Goal: Task Accomplishment & Management: Use online tool/utility

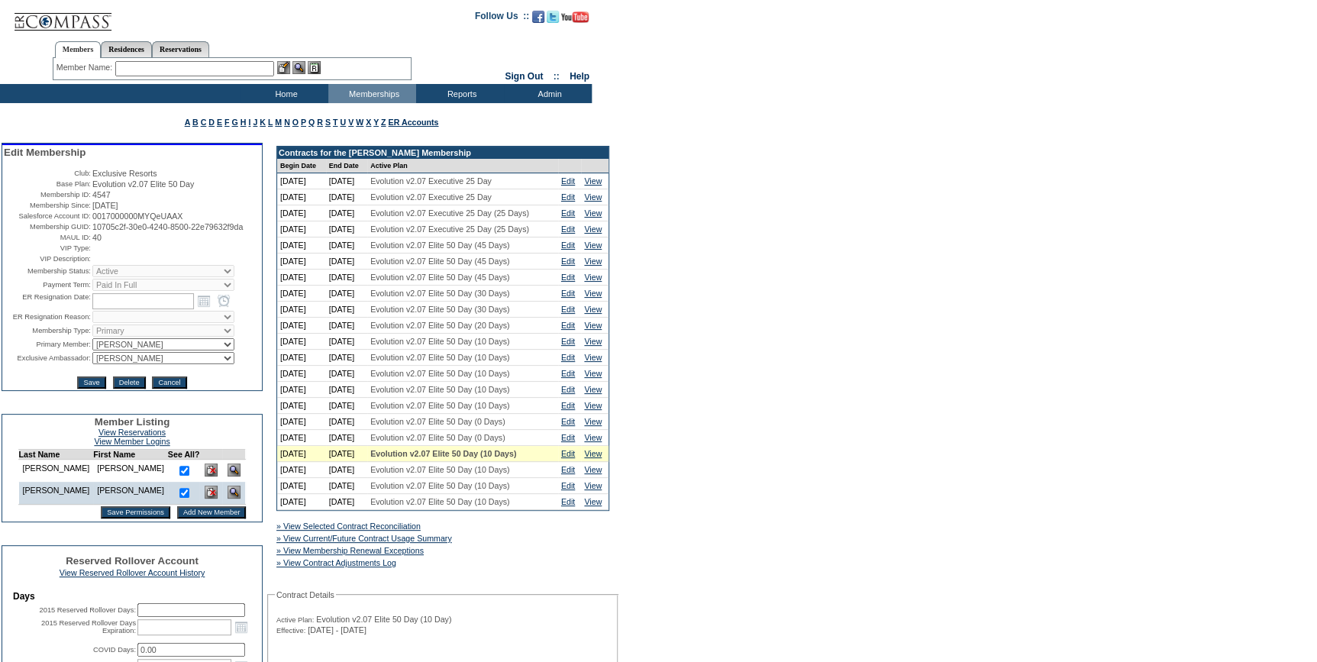
drag, startPoint x: 147, startPoint y: 242, endPoint x: 86, endPoint y: 232, distance: 61.9
click at [86, 232] on table "Edit Membership Club: Exclusive Resorts Base Plan: Evolution v2.07 Elite 50 Day…" at bounding box center [132, 267] width 260 height 245
copy tr "10705c2f-30e0-4240-8500-22e79632f9da"
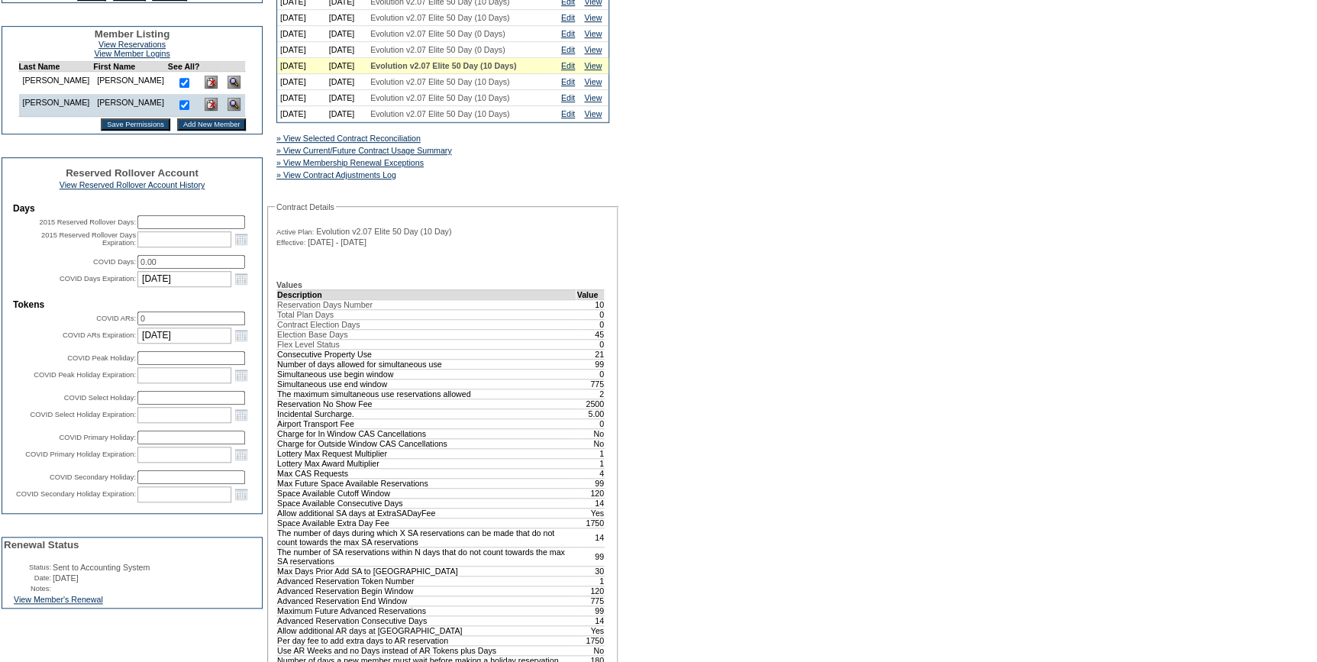
scroll to position [416, 0]
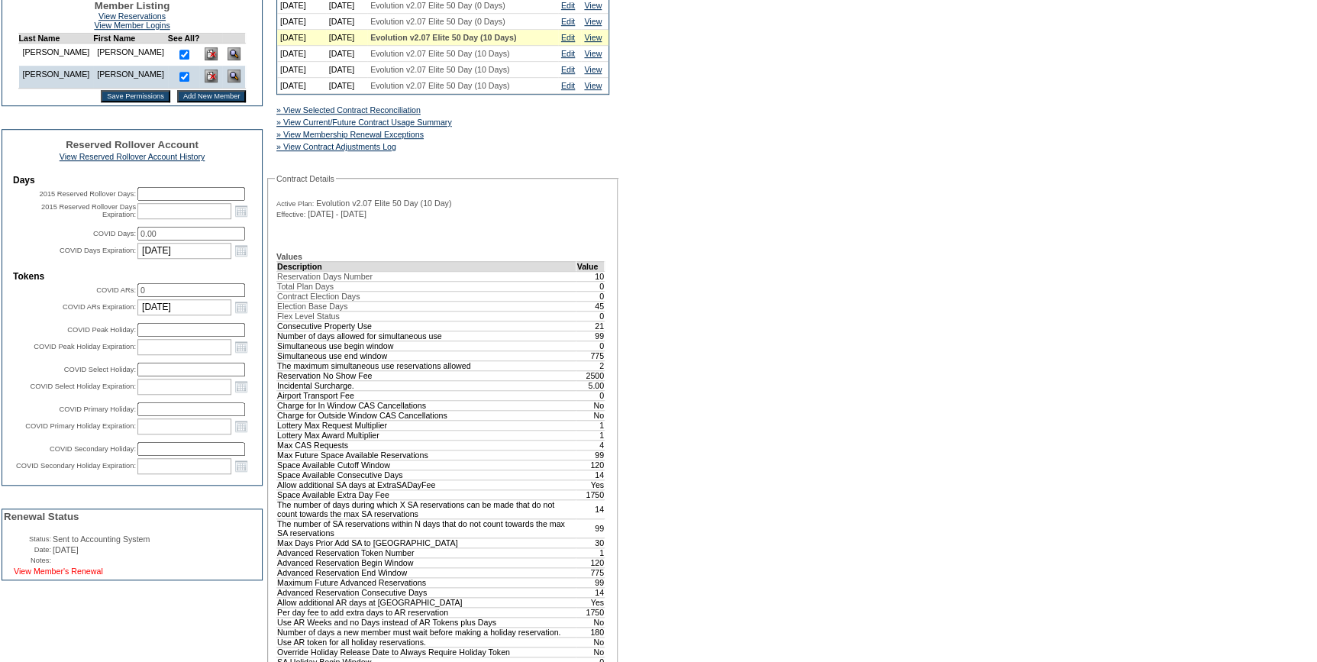
click at [68, 576] on link "View Member's Renewal" at bounding box center [58, 570] width 89 height 9
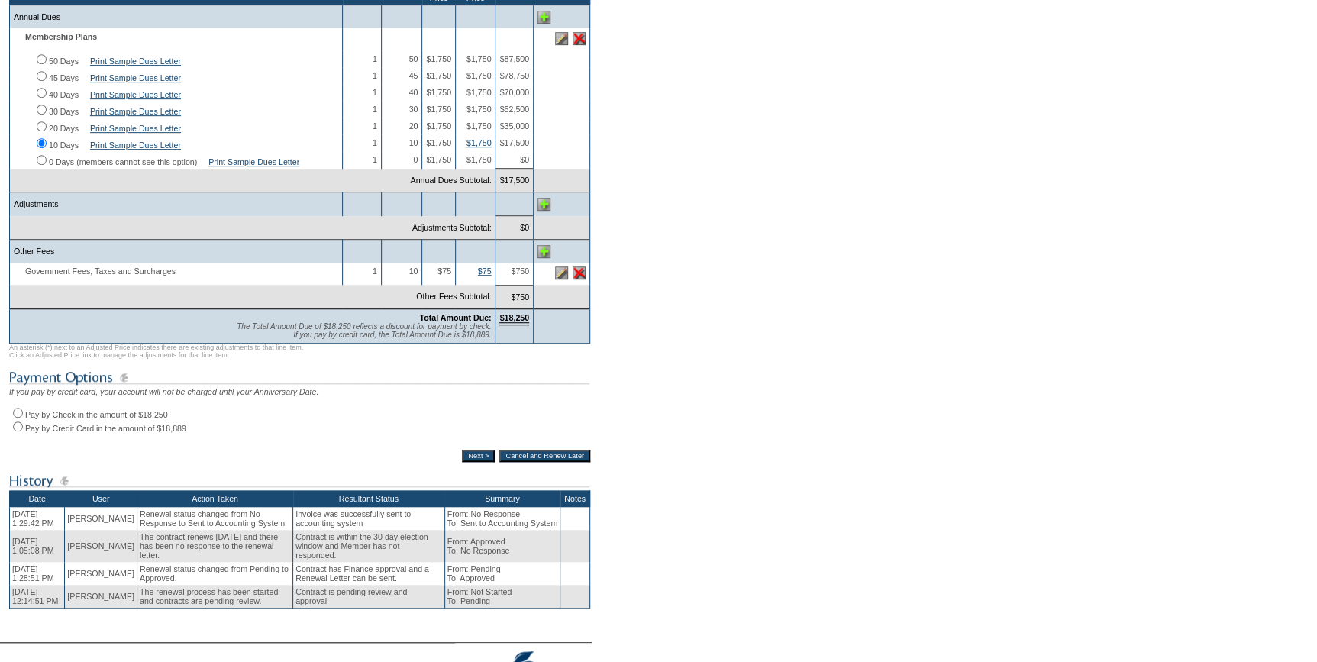
scroll to position [347, 0]
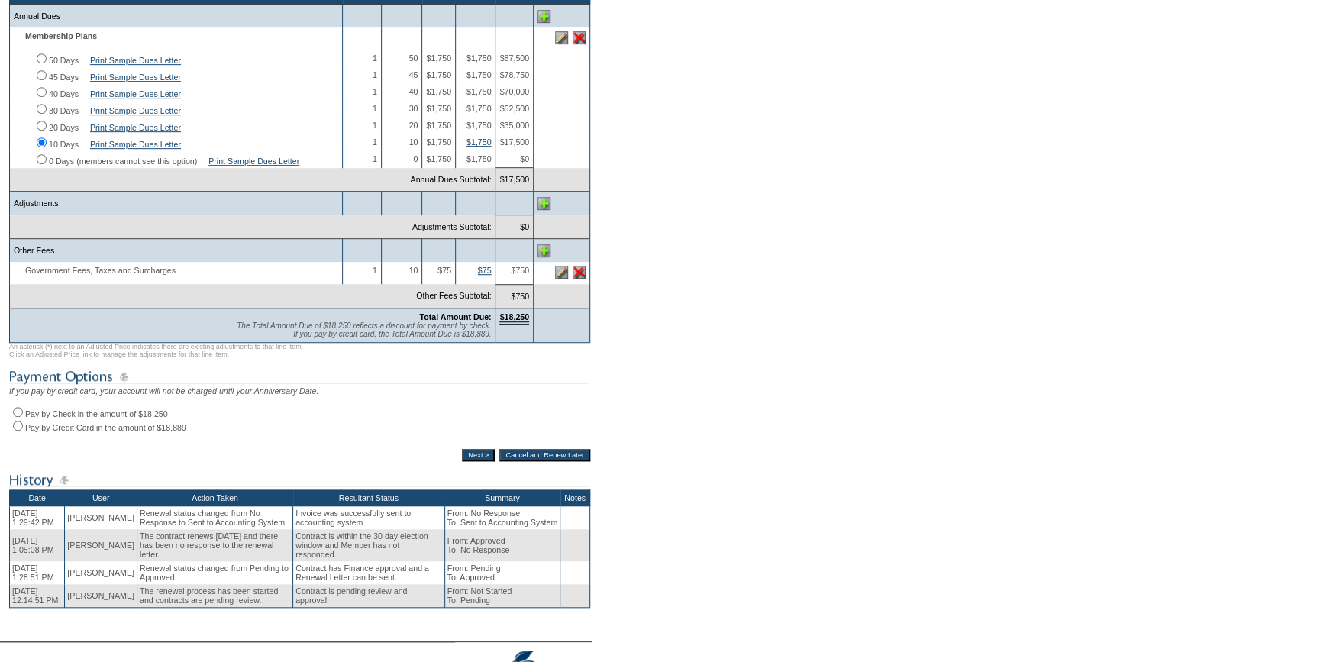
drag, startPoint x: 18, startPoint y: 428, endPoint x: 213, endPoint y: 489, distance: 204.0
click at [18, 417] on input "Pay by Check in the amount of $18,250" at bounding box center [18, 412] width 10 height 10
radio input "true"
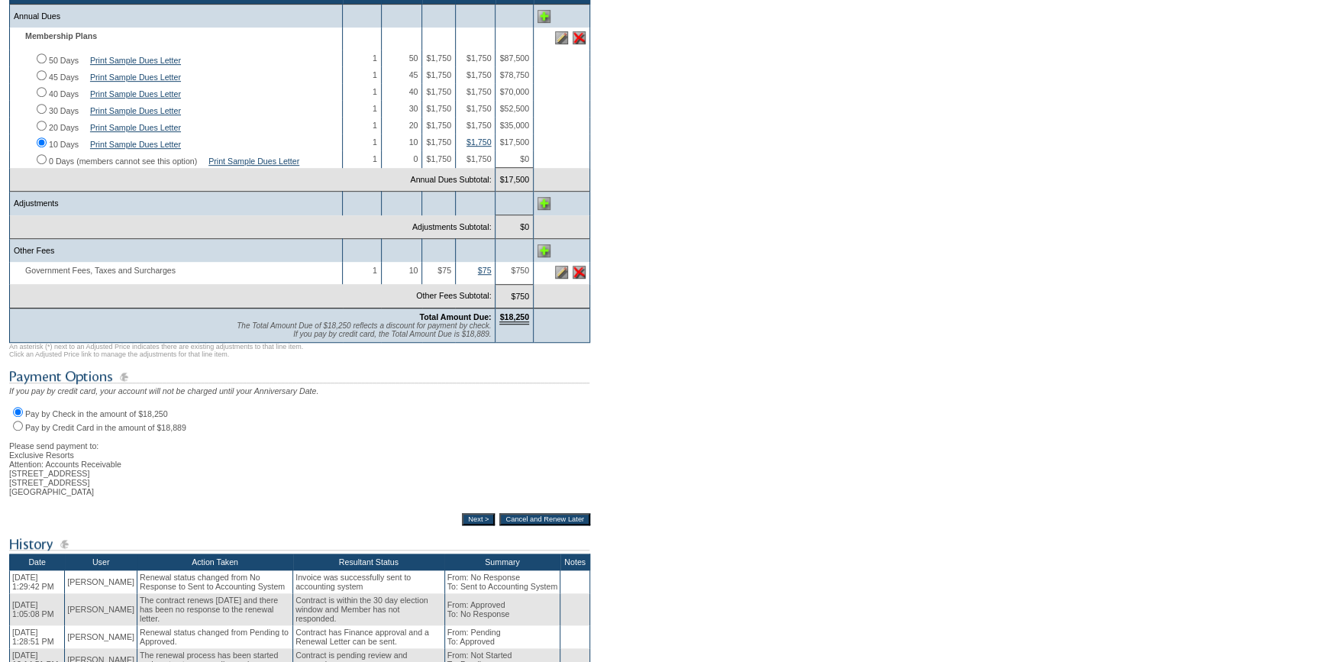
click at [466, 525] on input "Next >" at bounding box center [478, 519] width 33 height 12
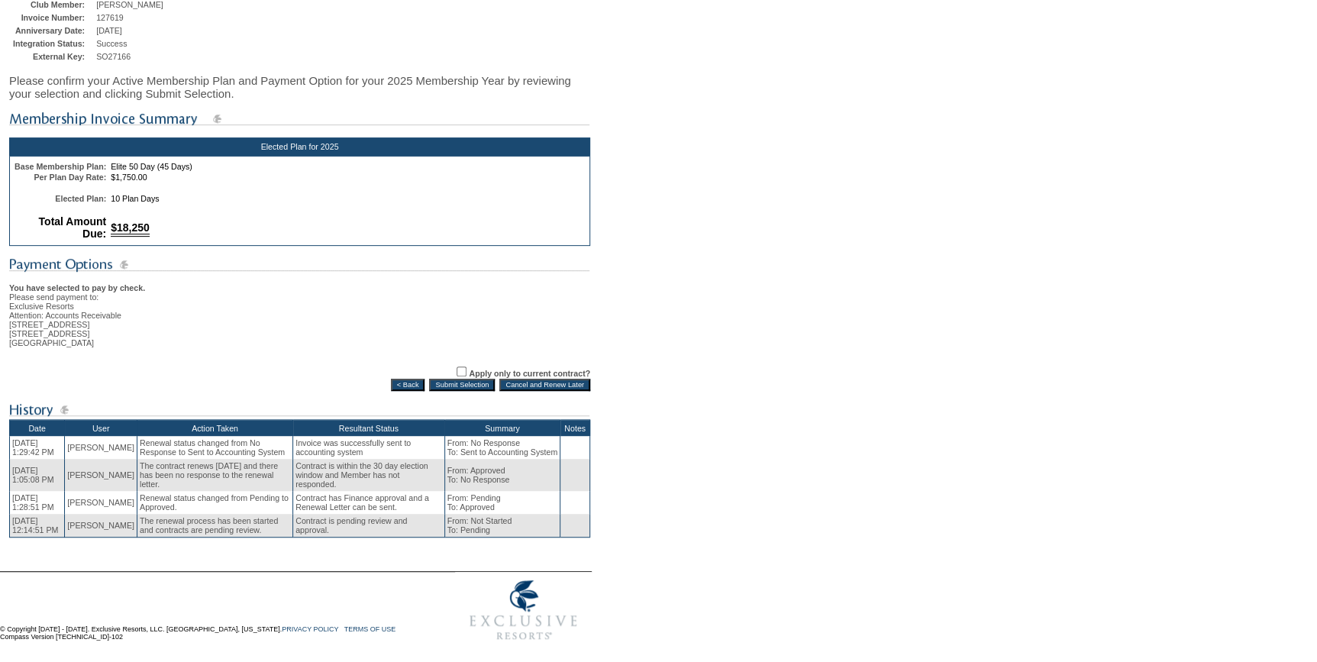
scroll to position [196, 0]
click at [467, 379] on input "Submit Selection" at bounding box center [462, 385] width 66 height 12
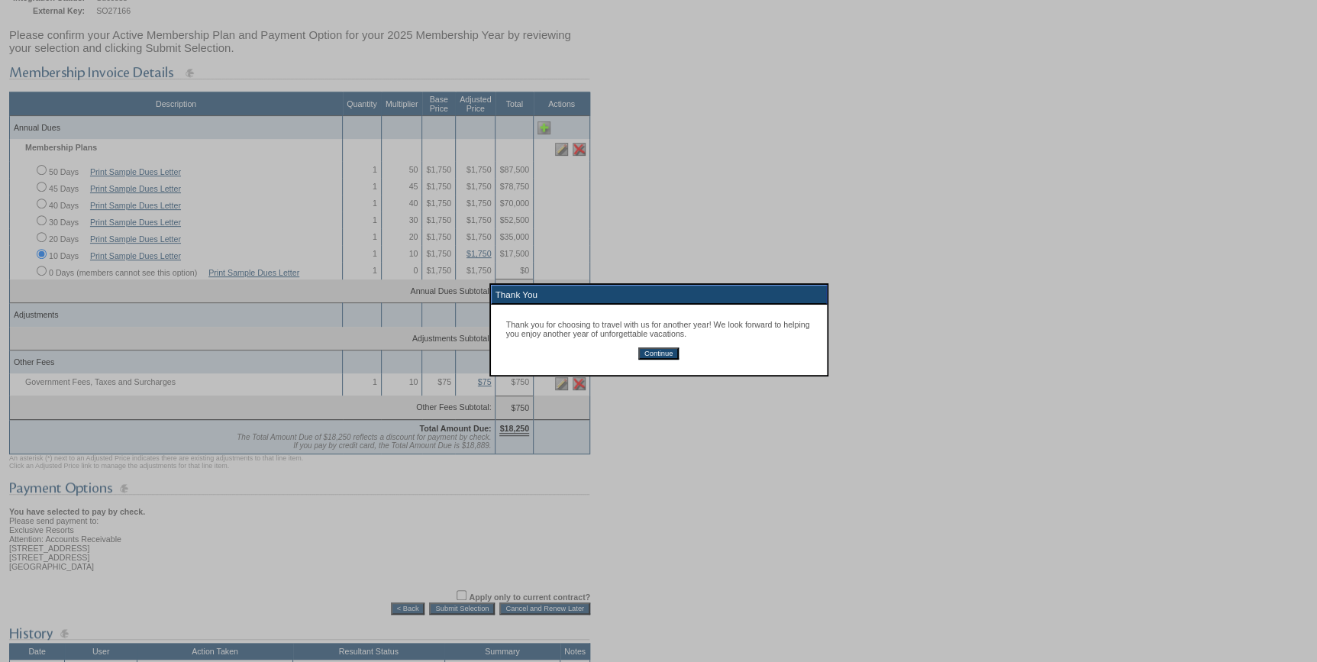
click at [649, 356] on input "Continue" at bounding box center [658, 353] width 40 height 12
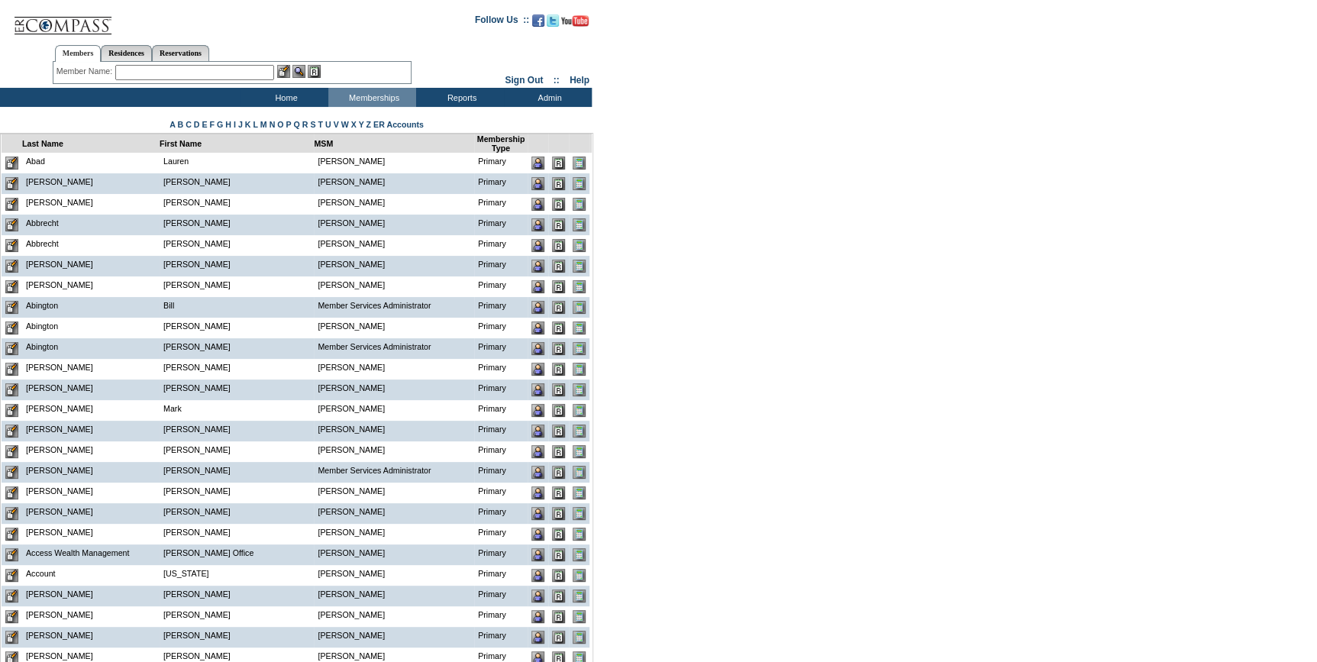
click at [250, 71] on input "text" at bounding box center [194, 72] width 159 height 15
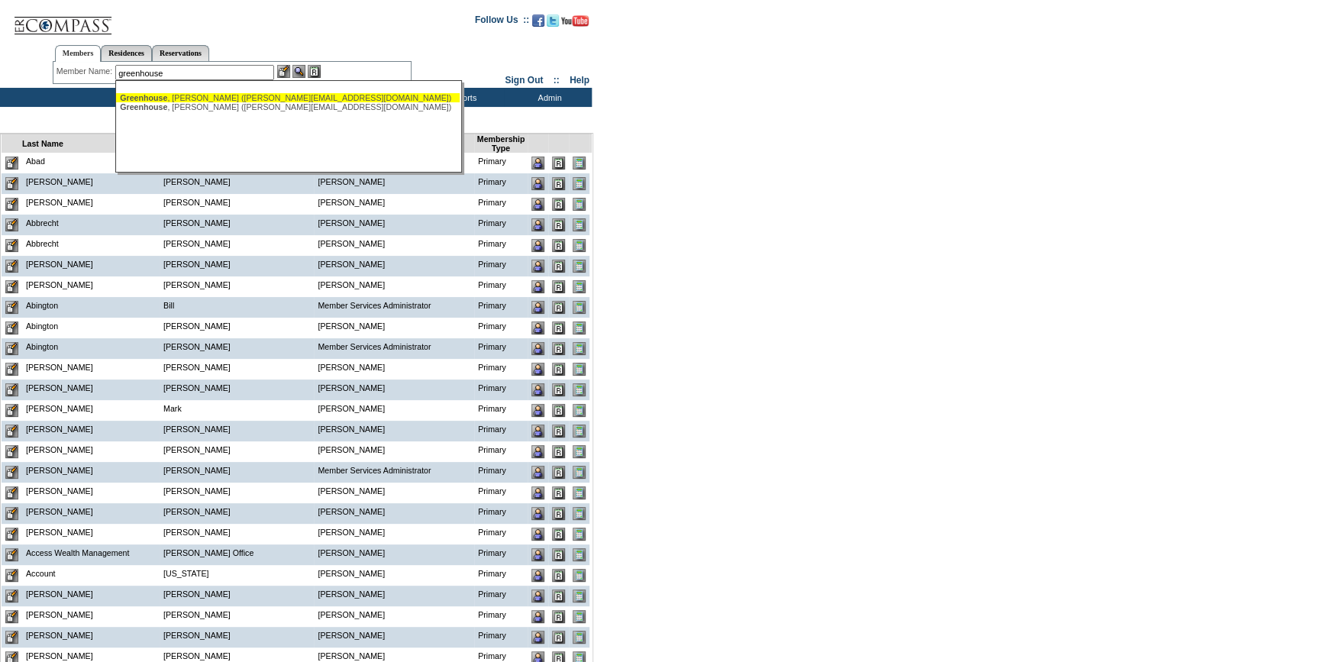
click at [192, 98] on div "Greenhouse , David (david@ssfund.com)" at bounding box center [288, 97] width 336 height 9
type input "Greenhouse, David (david@ssfund.com)"
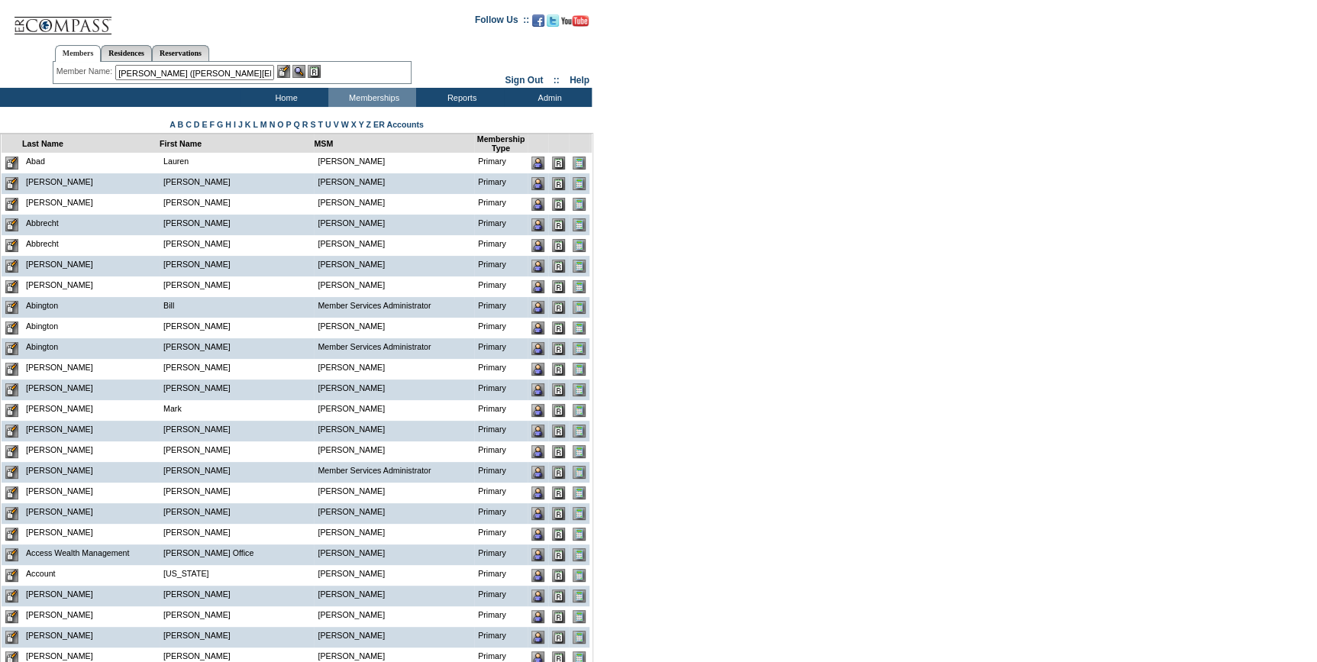
click at [287, 71] on img at bounding box center [283, 71] width 13 height 13
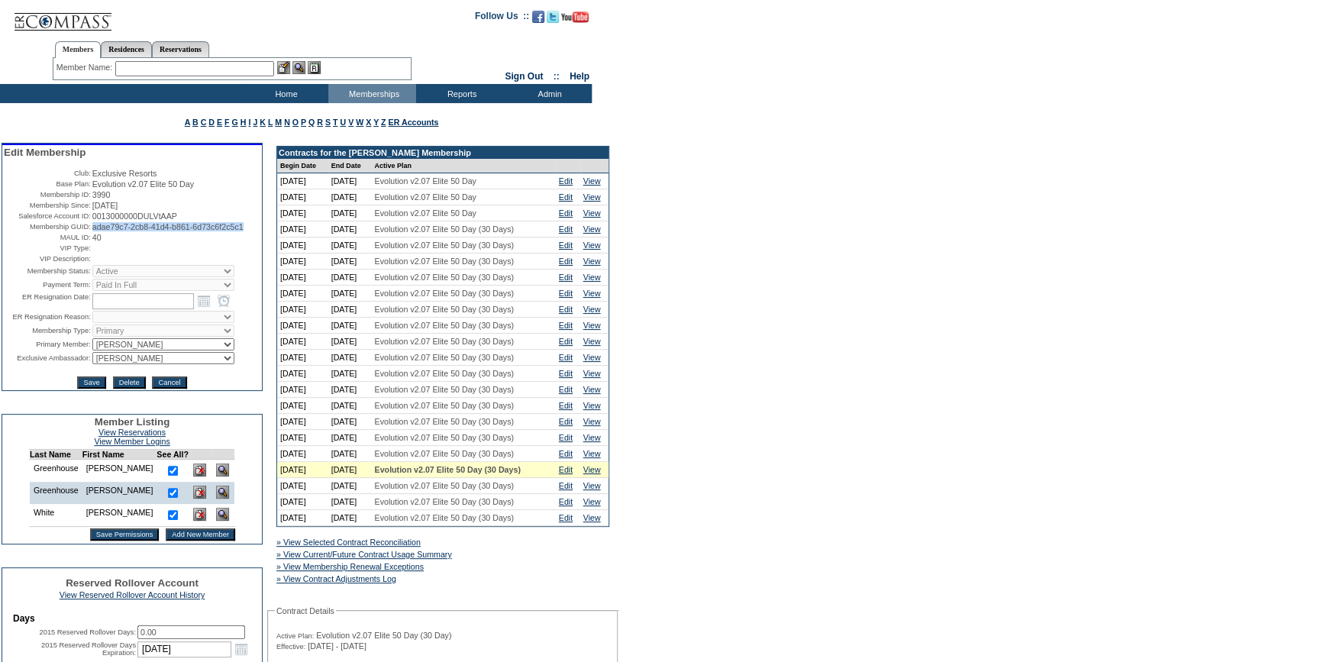
drag, startPoint x: 154, startPoint y: 243, endPoint x: 90, endPoint y: 230, distance: 65.4
click at [92, 230] on td "adae79c7-2cb8-41d4-b861-6d73c6f2c5c1" at bounding box center [176, 226] width 168 height 9
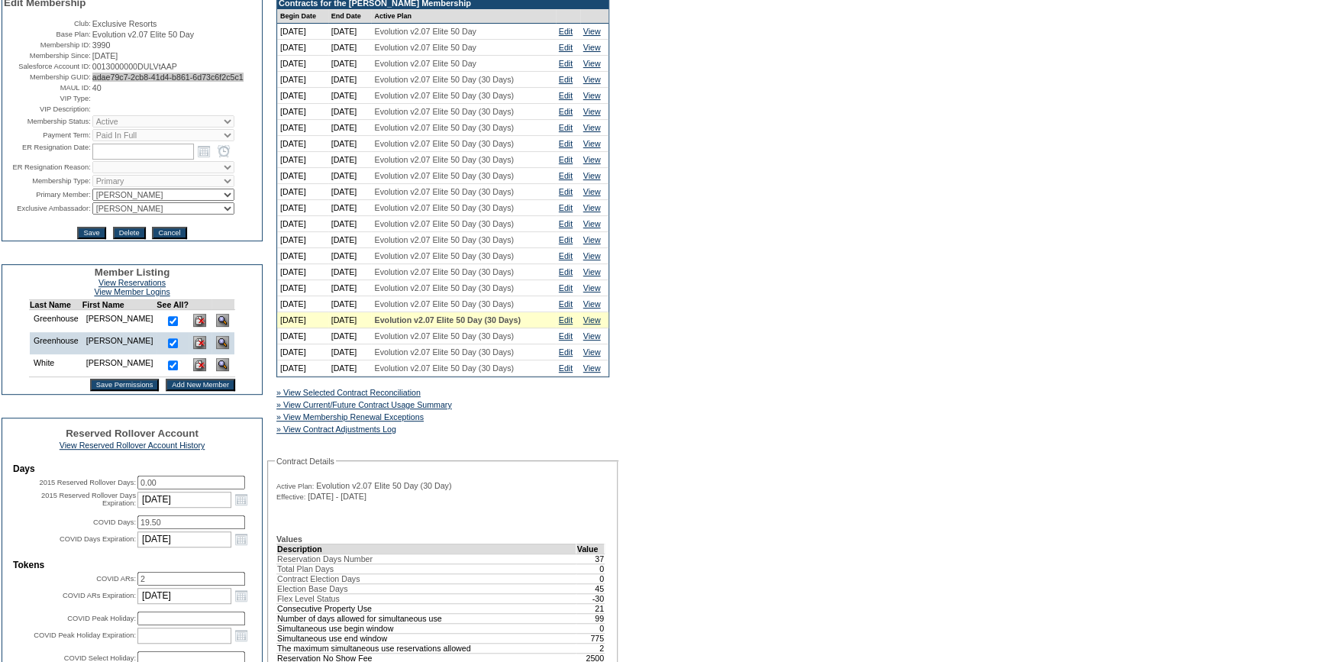
scroll to position [416, 0]
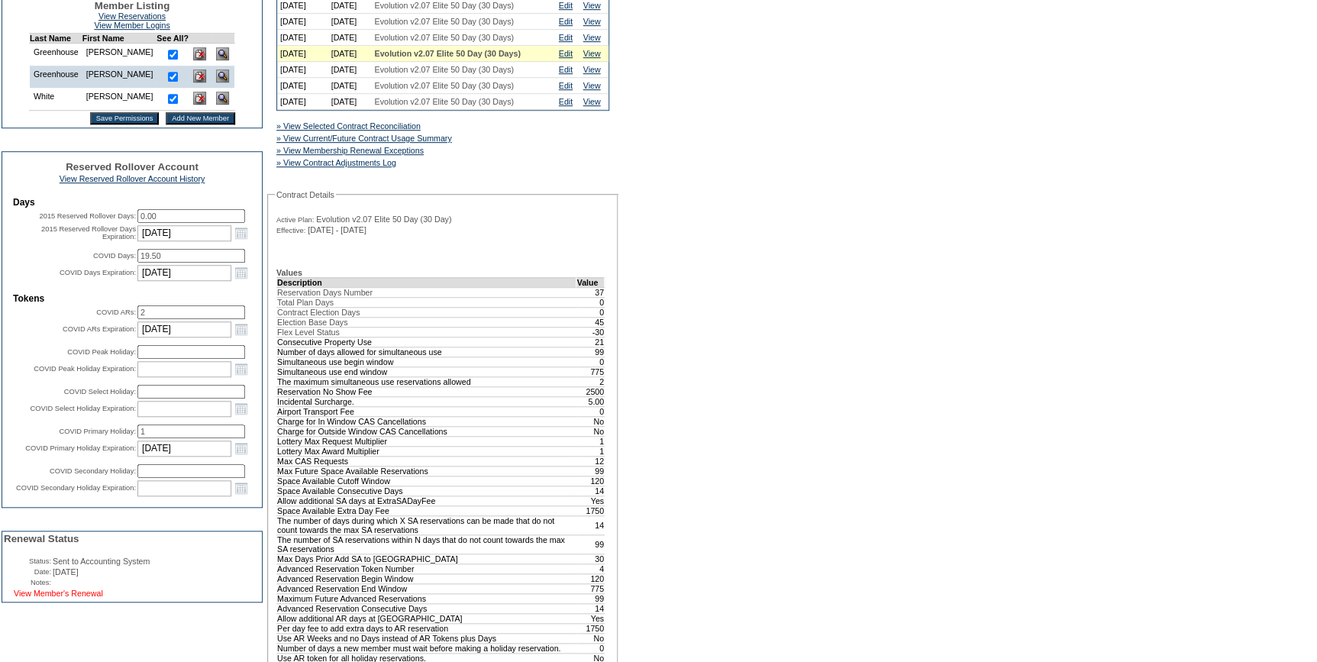
click at [70, 598] on link "View Member's Renewal" at bounding box center [58, 593] width 89 height 9
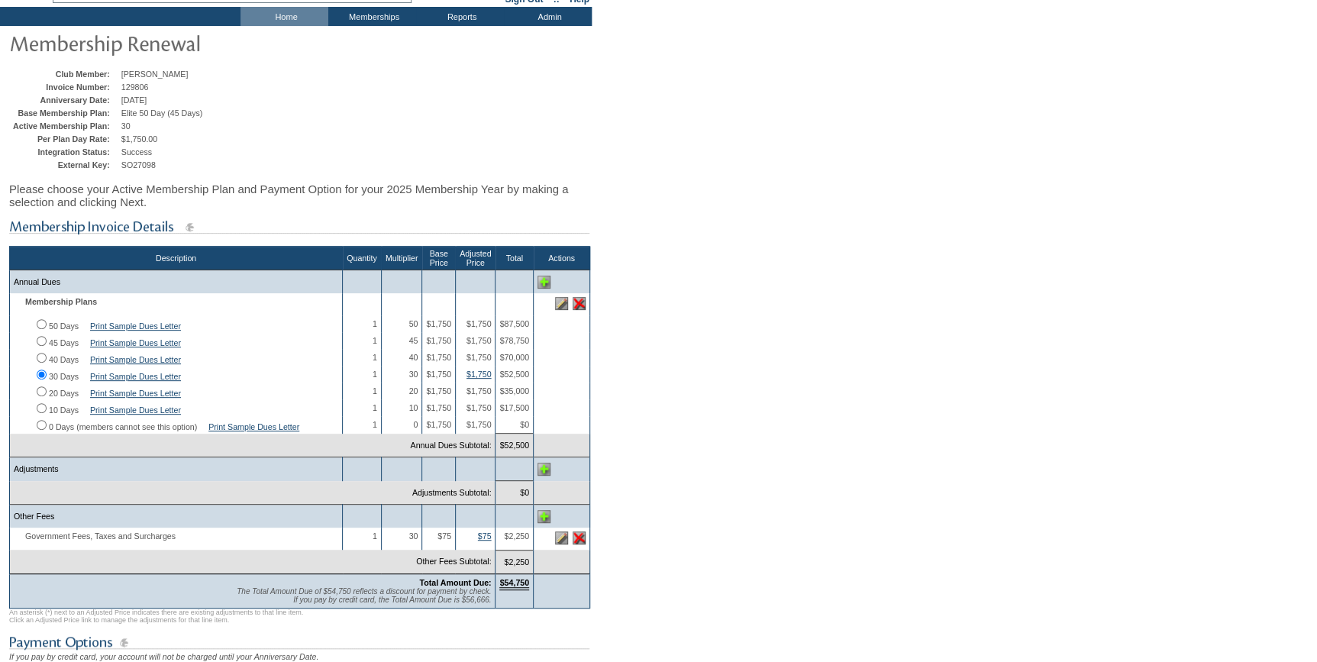
scroll to position [208, 0]
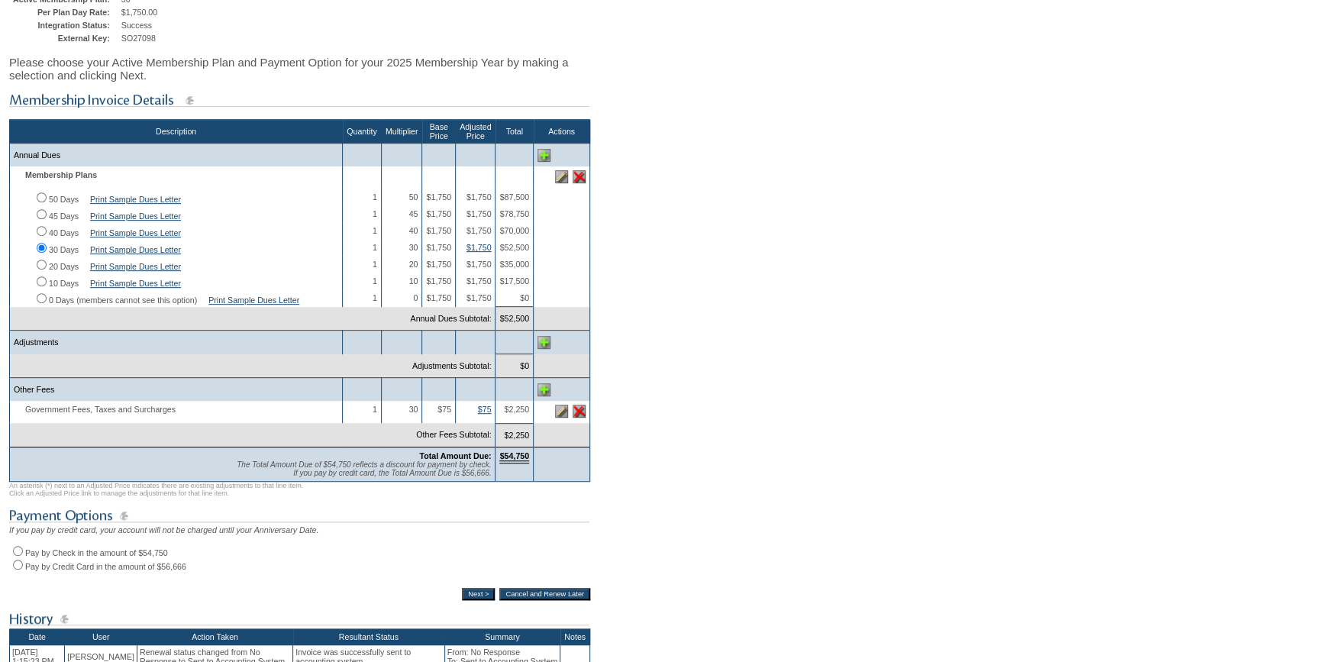
click at [18, 556] on input "Pay by Check in the amount of $54,750" at bounding box center [18, 551] width 10 height 10
radio input "true"
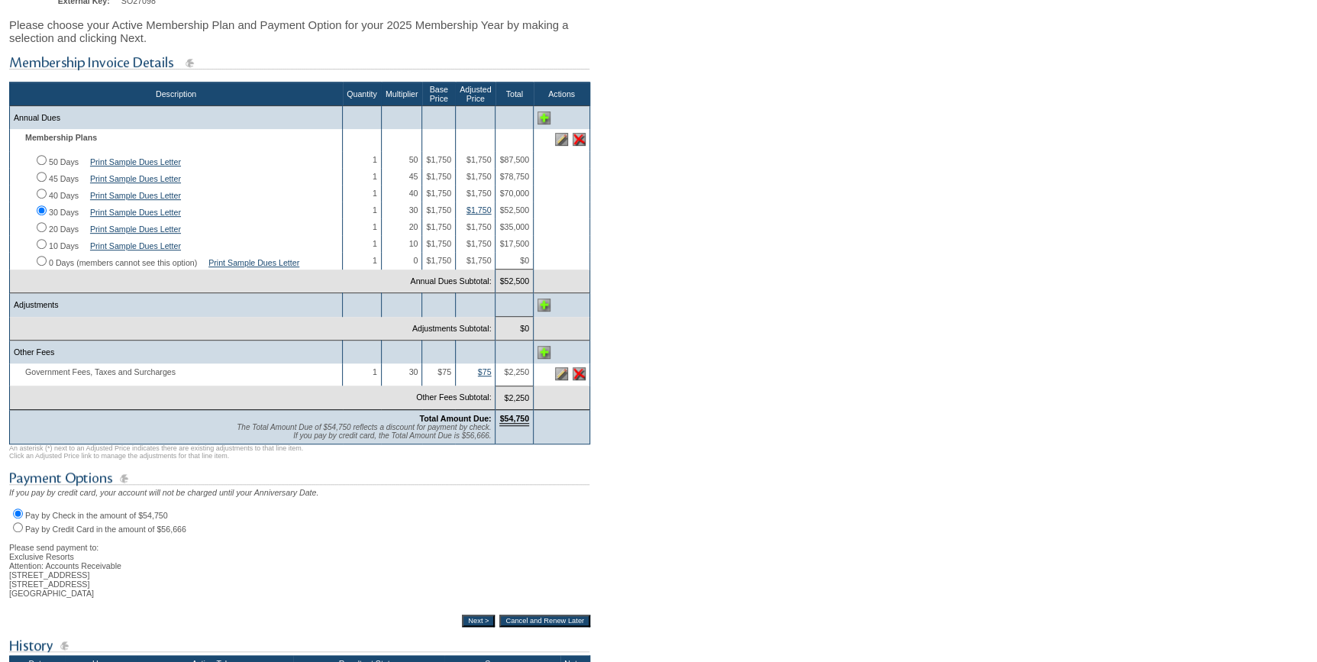
scroll to position [277, 0]
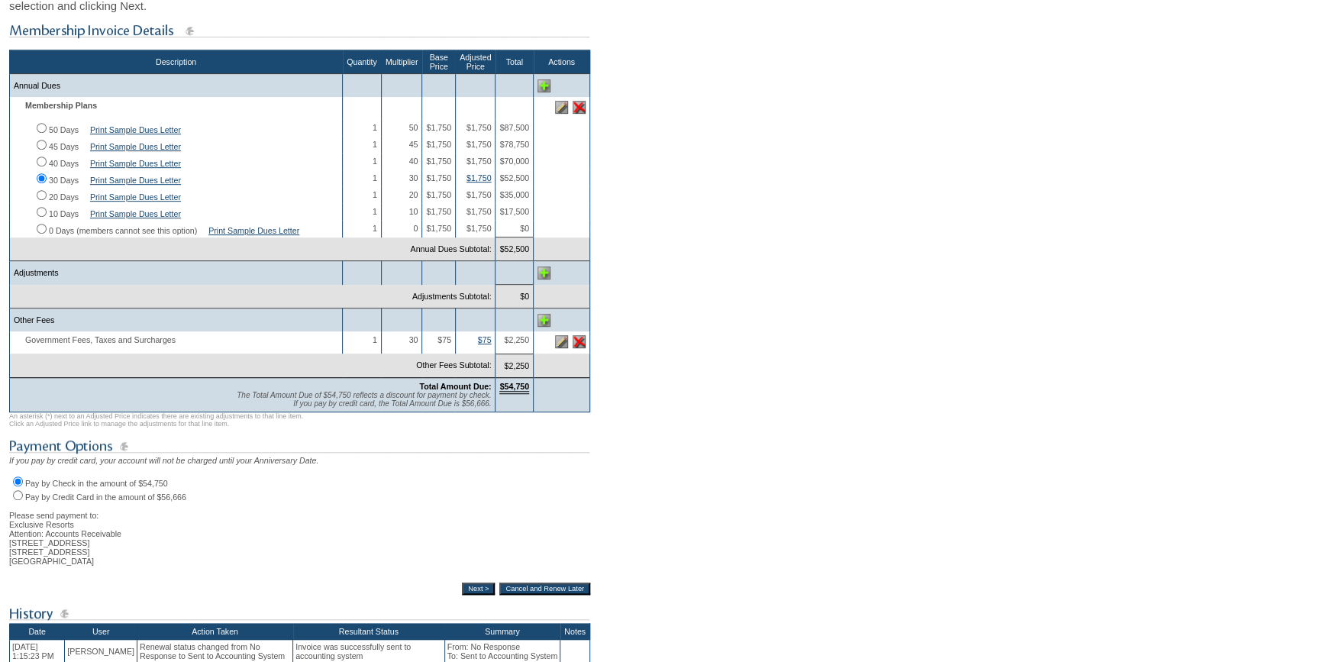
click at [467, 595] on input "Next >" at bounding box center [478, 589] width 33 height 12
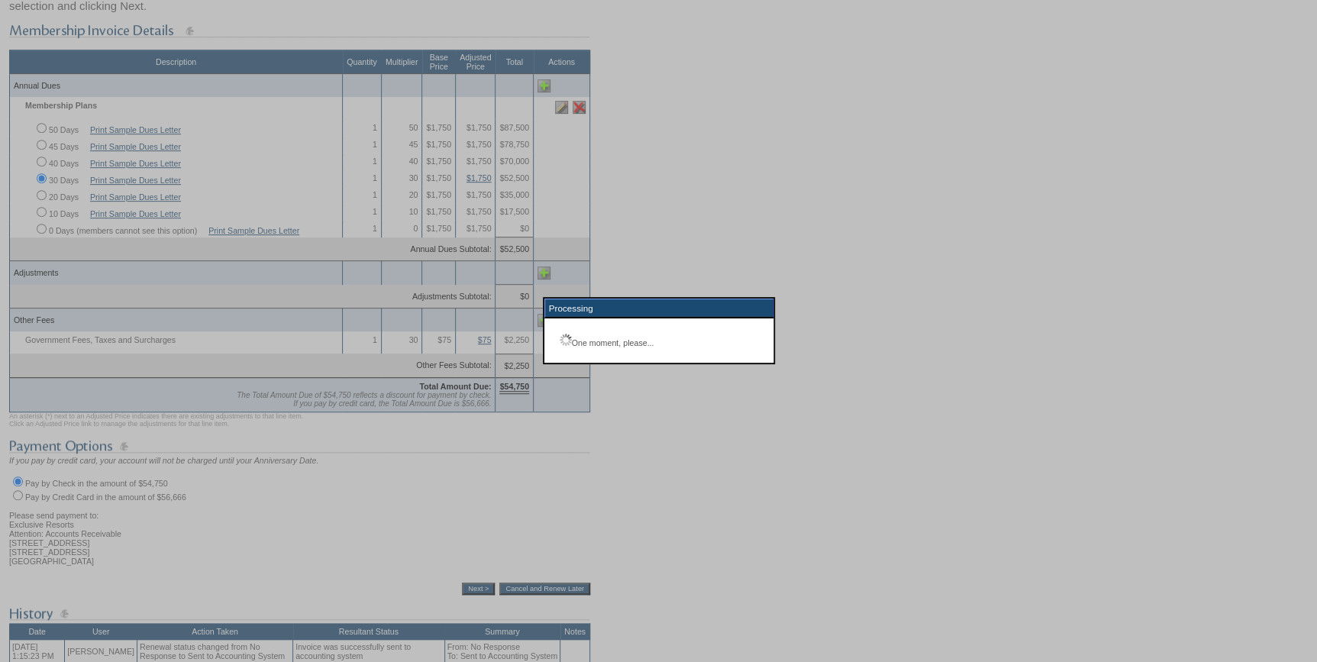
scroll to position [196, 0]
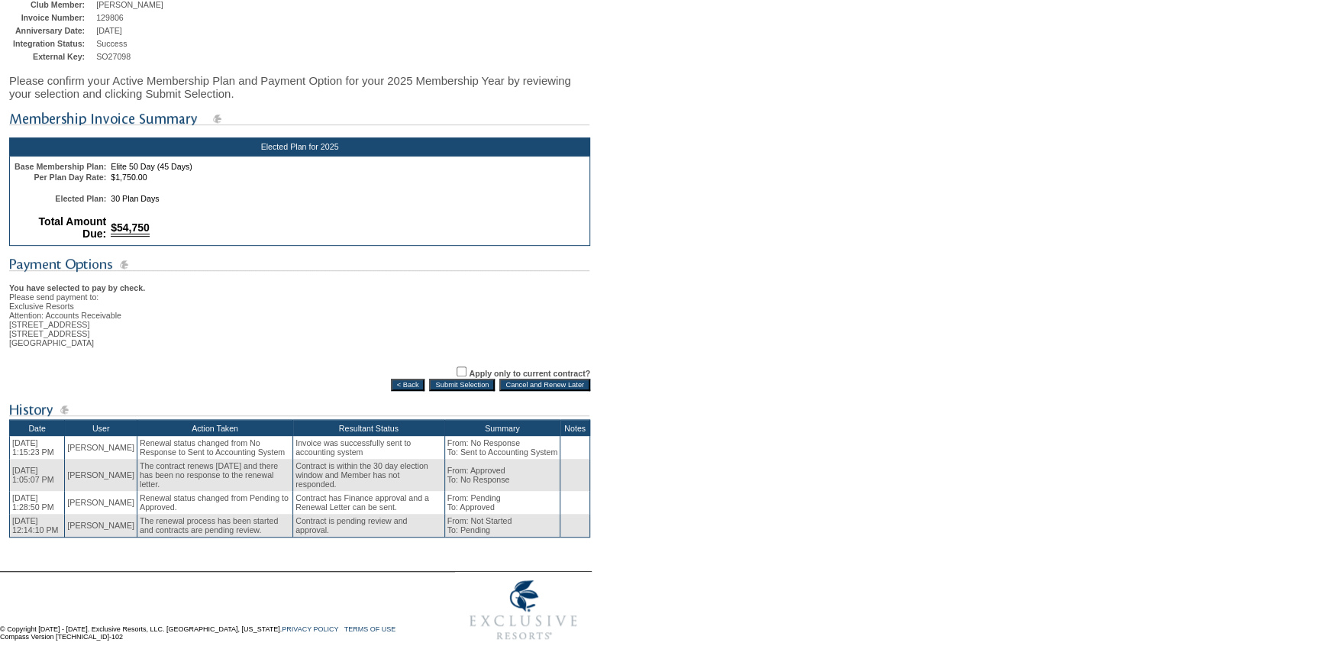
click at [466, 379] on input "Submit Selection" at bounding box center [462, 385] width 66 height 12
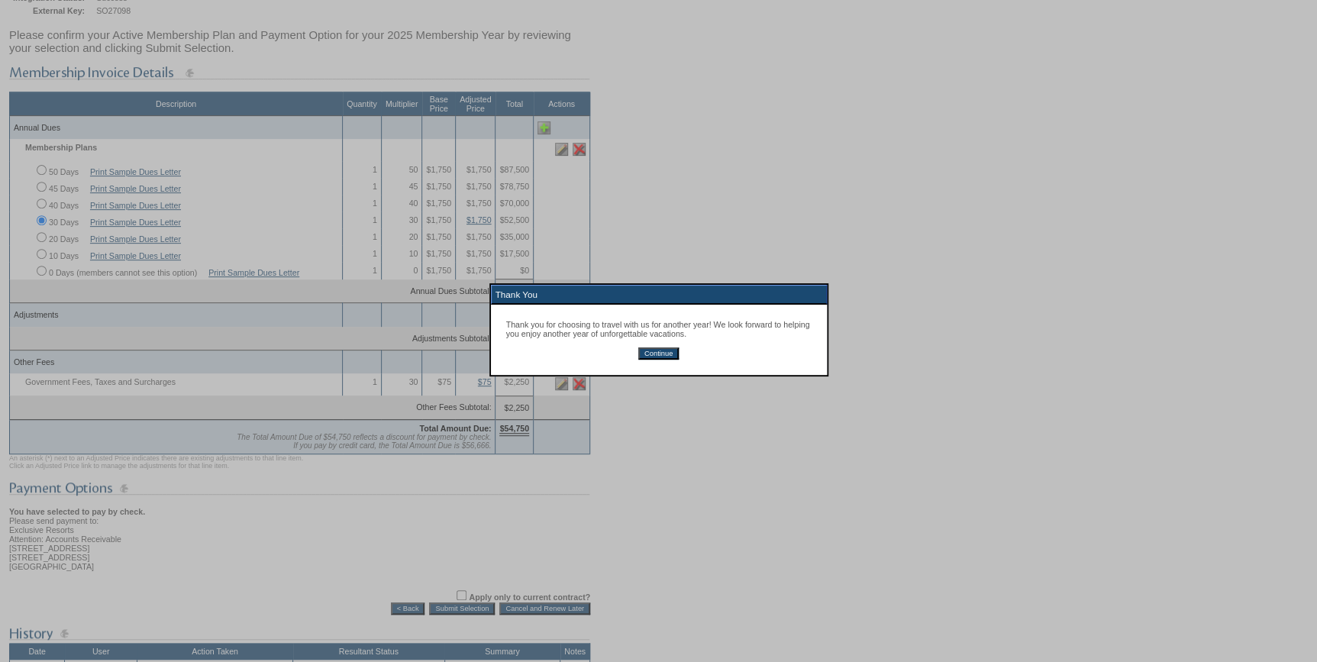
click at [663, 356] on input "Continue" at bounding box center [658, 353] width 40 height 12
